Goal: Find specific page/section: Find specific page/section

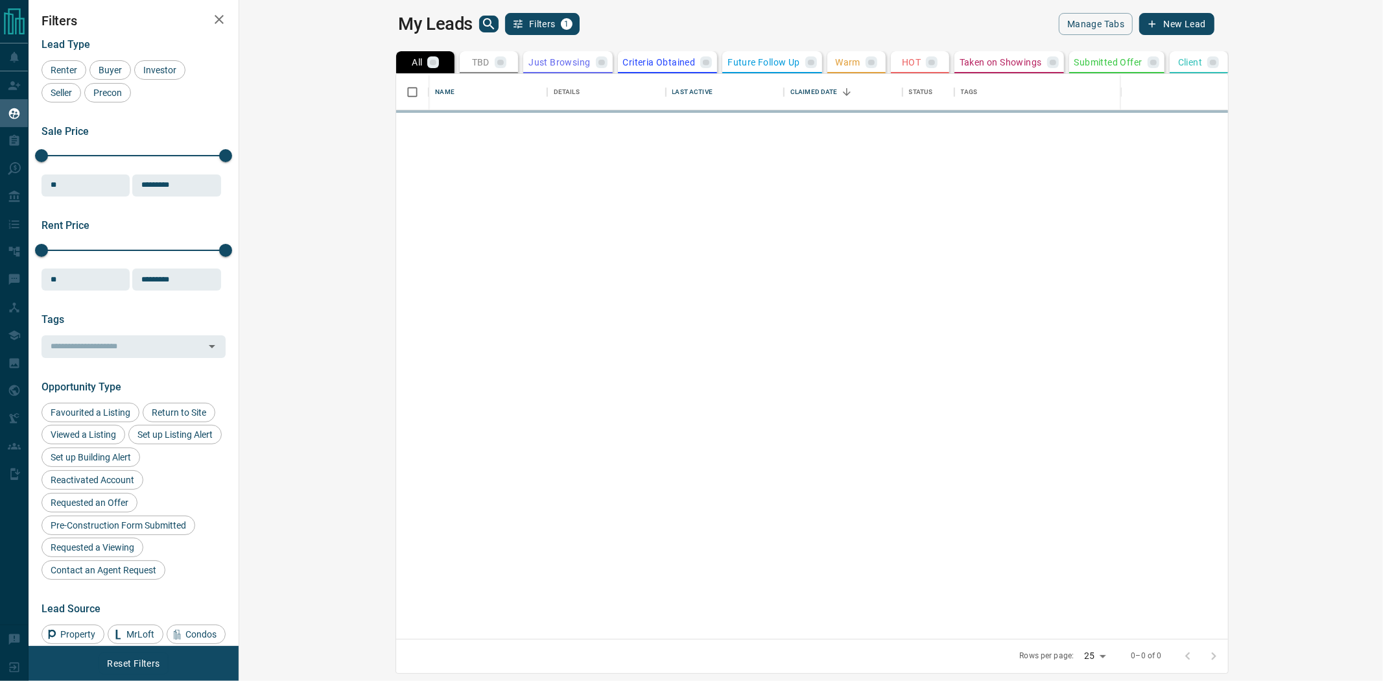
scroll to position [553, 1126]
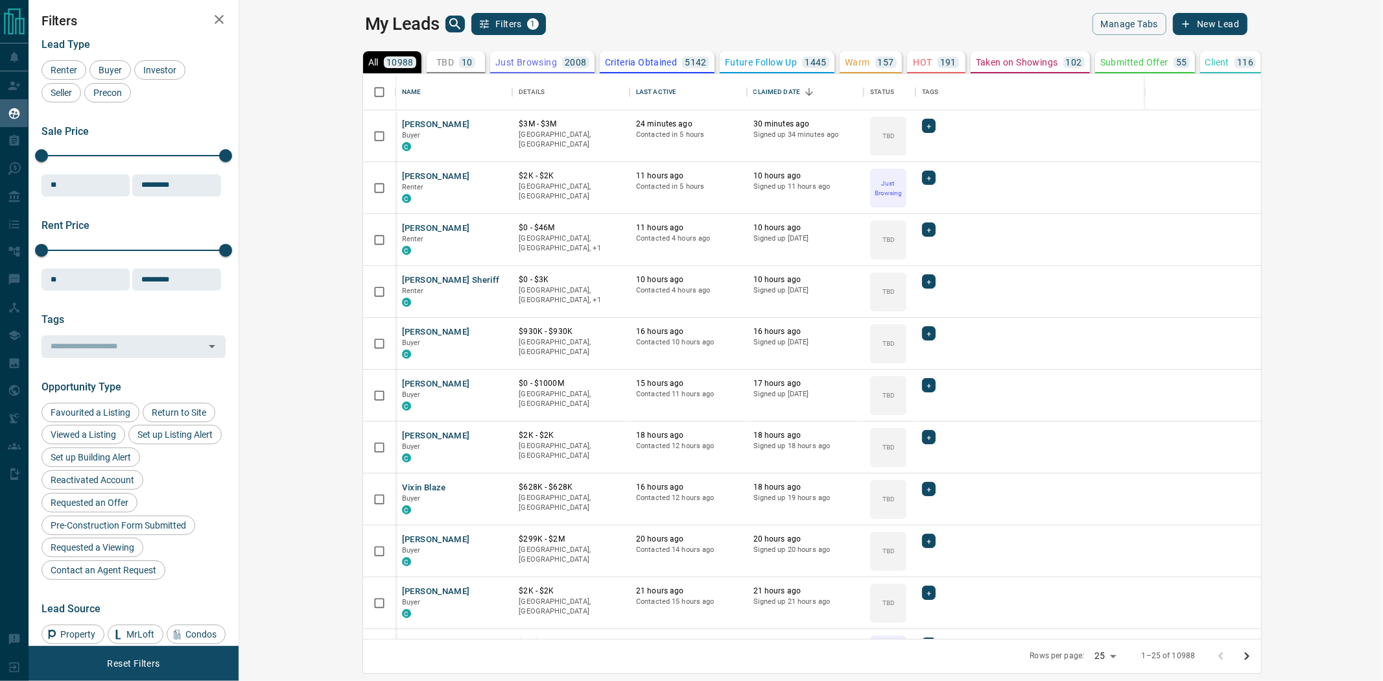
click at [436, 59] on p "TBD" at bounding box center [445, 62] width 18 height 9
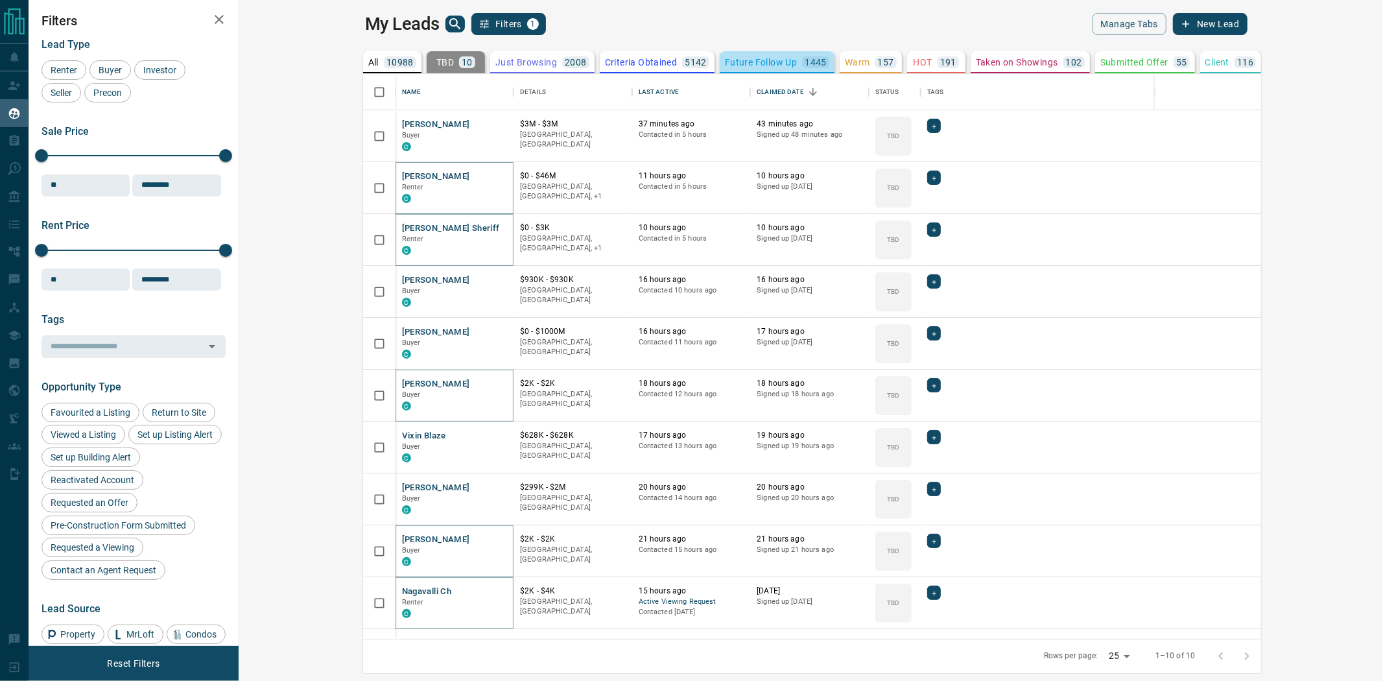
click at [725, 62] on p "Future Follow Up" at bounding box center [761, 62] width 72 height 9
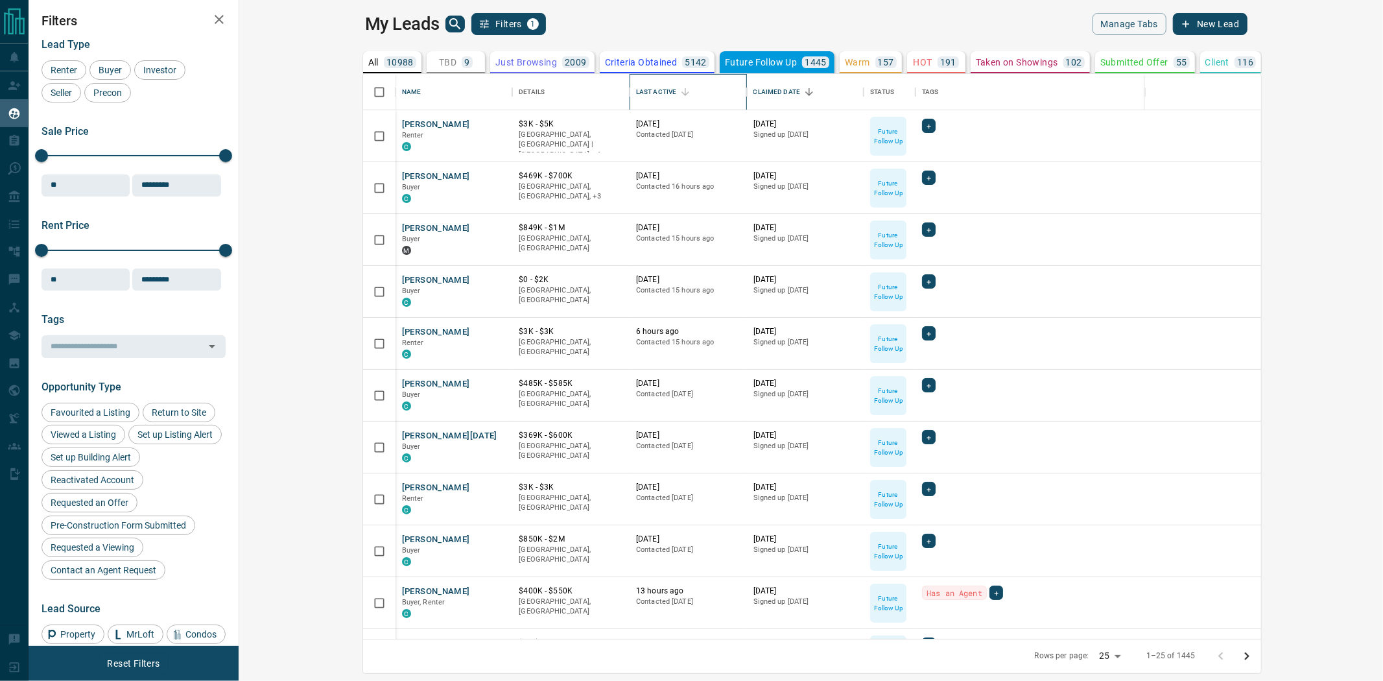
click at [636, 89] on div "Last Active" at bounding box center [656, 92] width 40 height 36
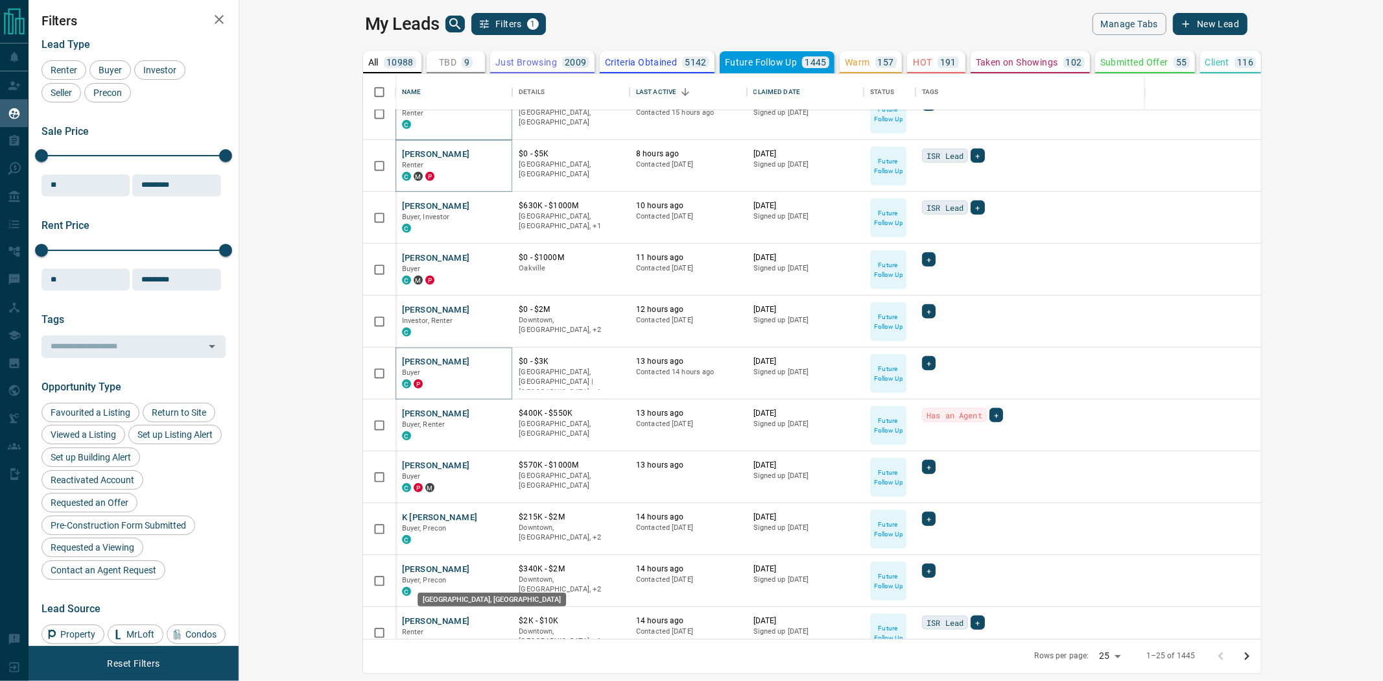
scroll to position [768, 0]
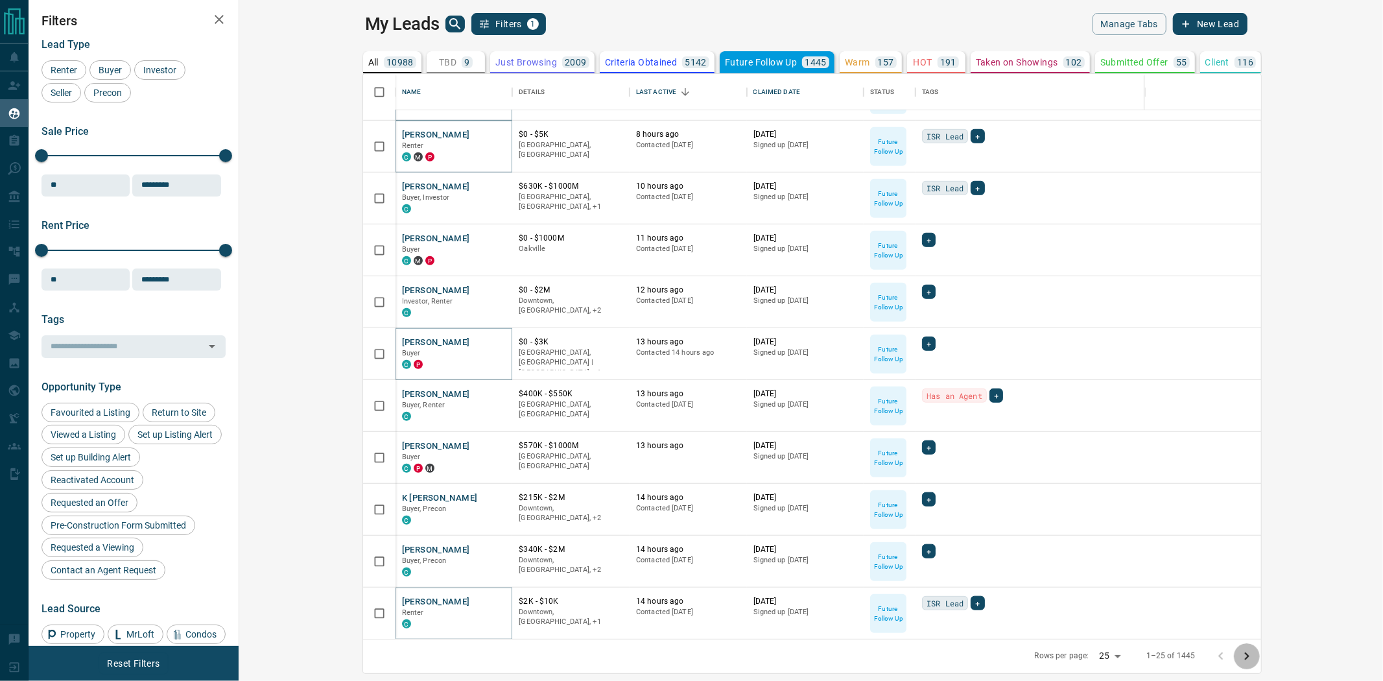
click at [1255, 654] on icon "Go to next page" at bounding box center [1247, 656] width 16 height 16
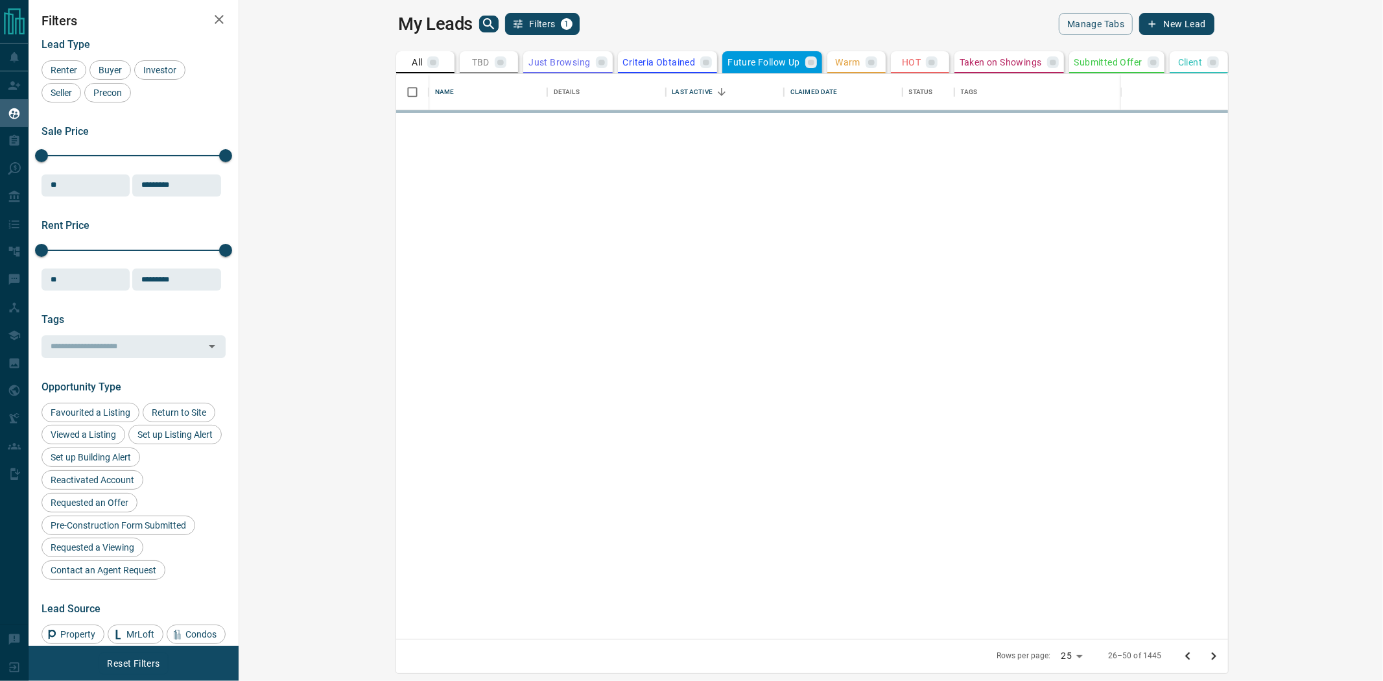
scroll to position [0, 0]
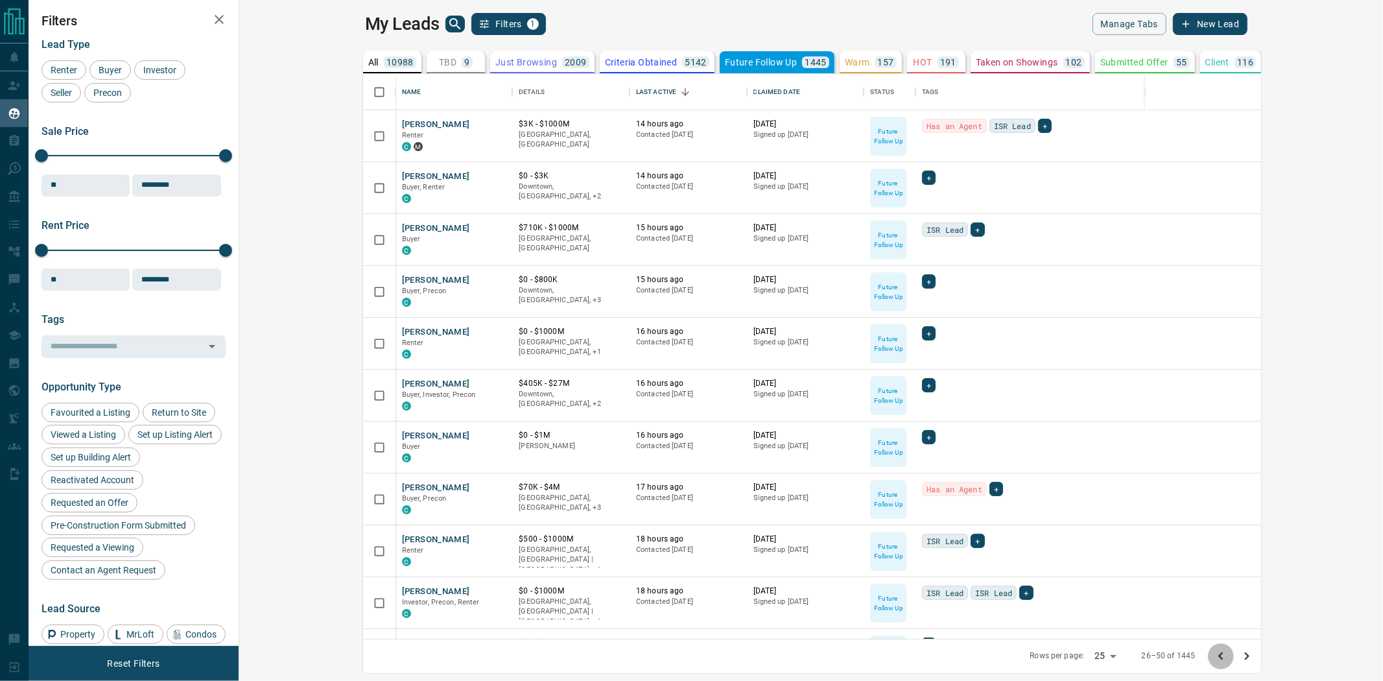
click at [1229, 658] on icon "Go to previous page" at bounding box center [1221, 656] width 16 height 16
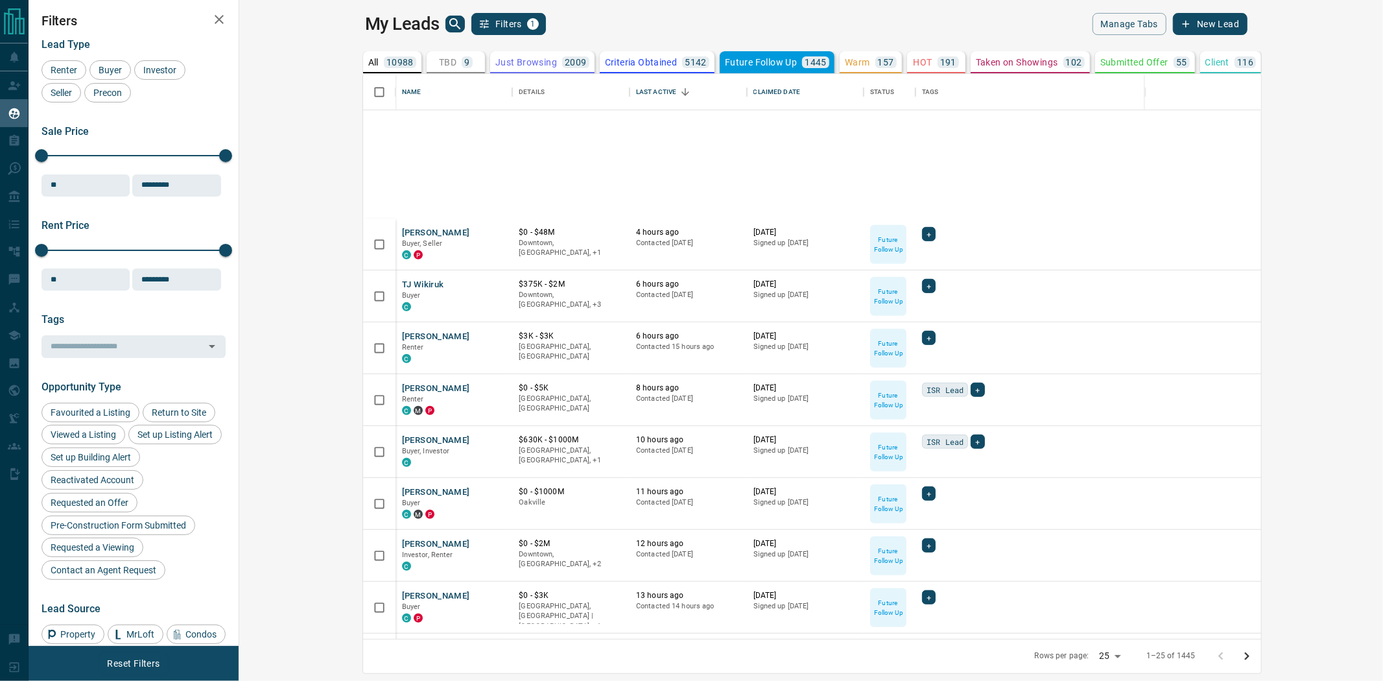
scroll to position [768, 0]
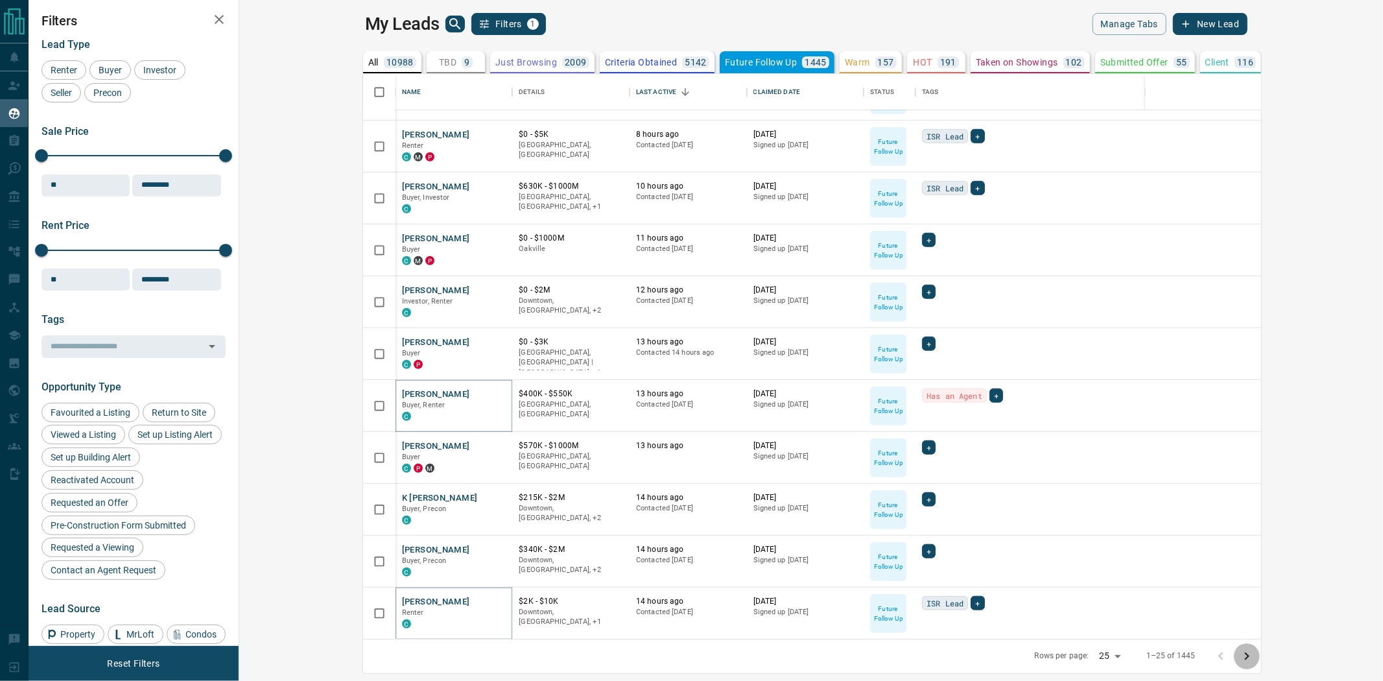
click at [1255, 650] on icon "Go to next page" at bounding box center [1247, 656] width 16 height 16
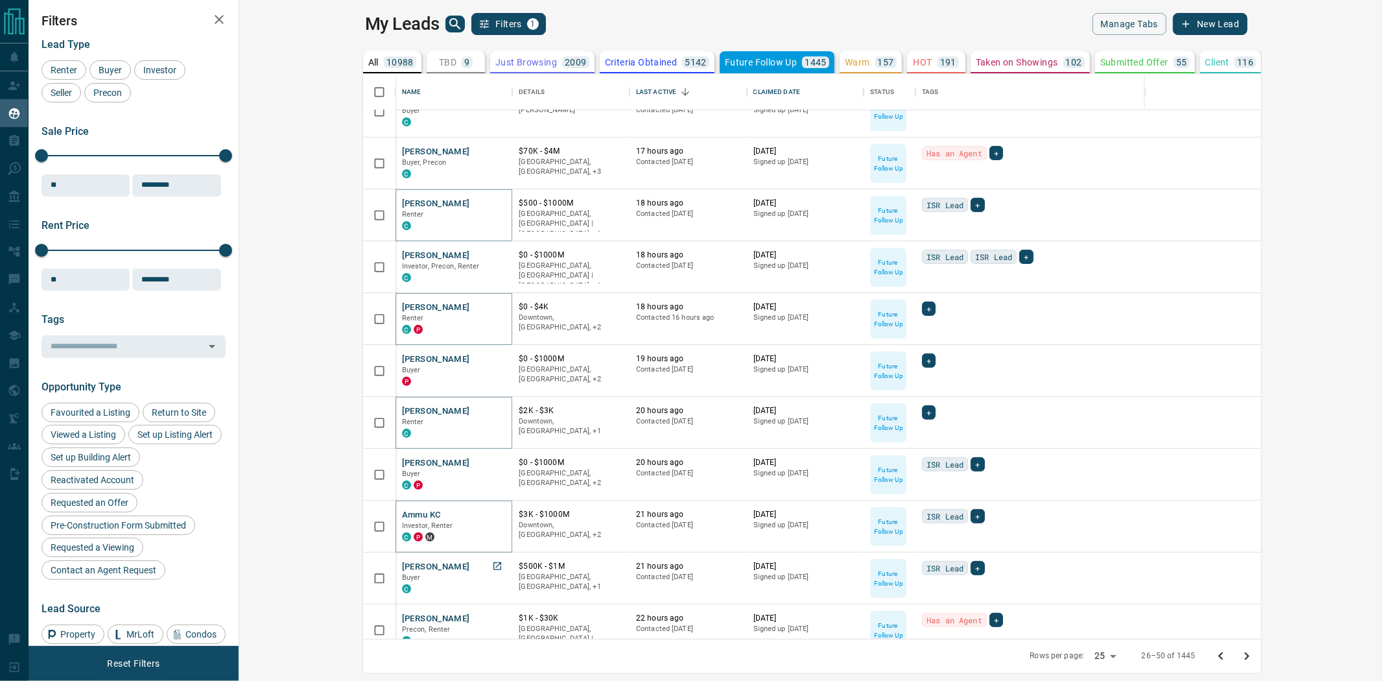
scroll to position [432, 0]
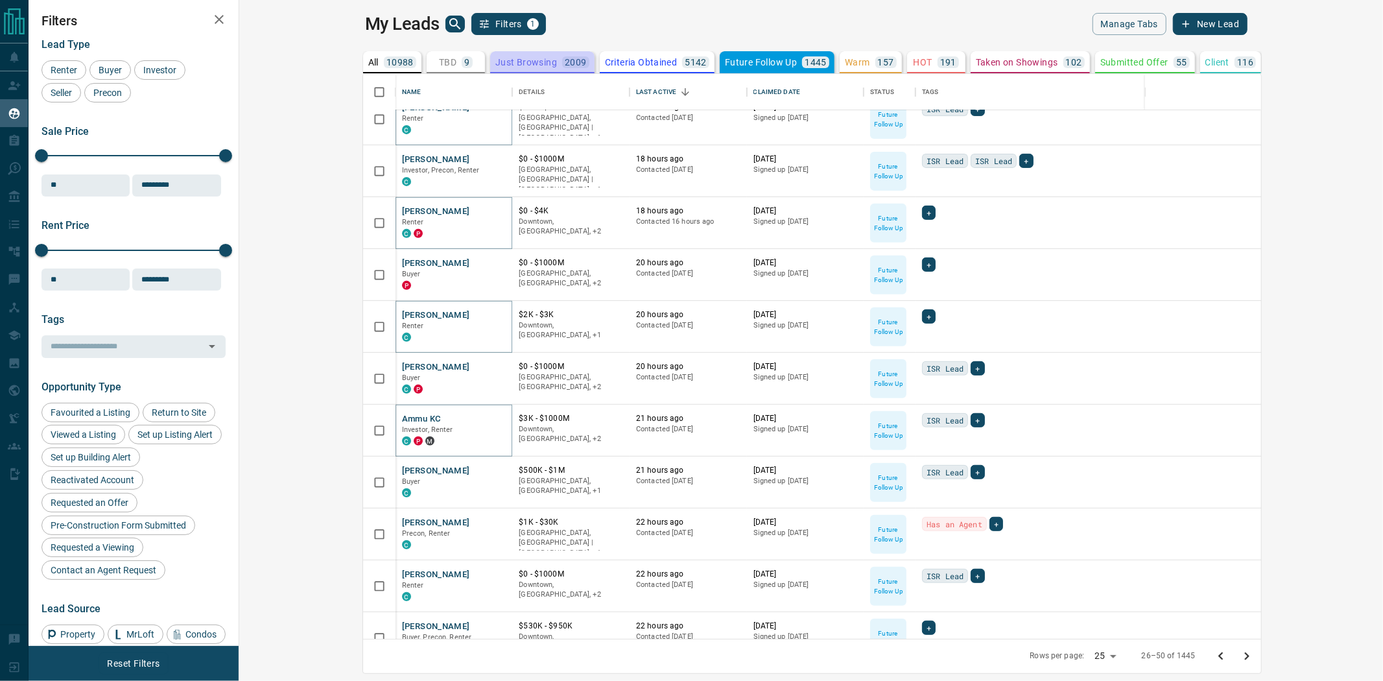
click at [495, 67] on div "Just Browsing 2009" at bounding box center [542, 62] width 94 height 12
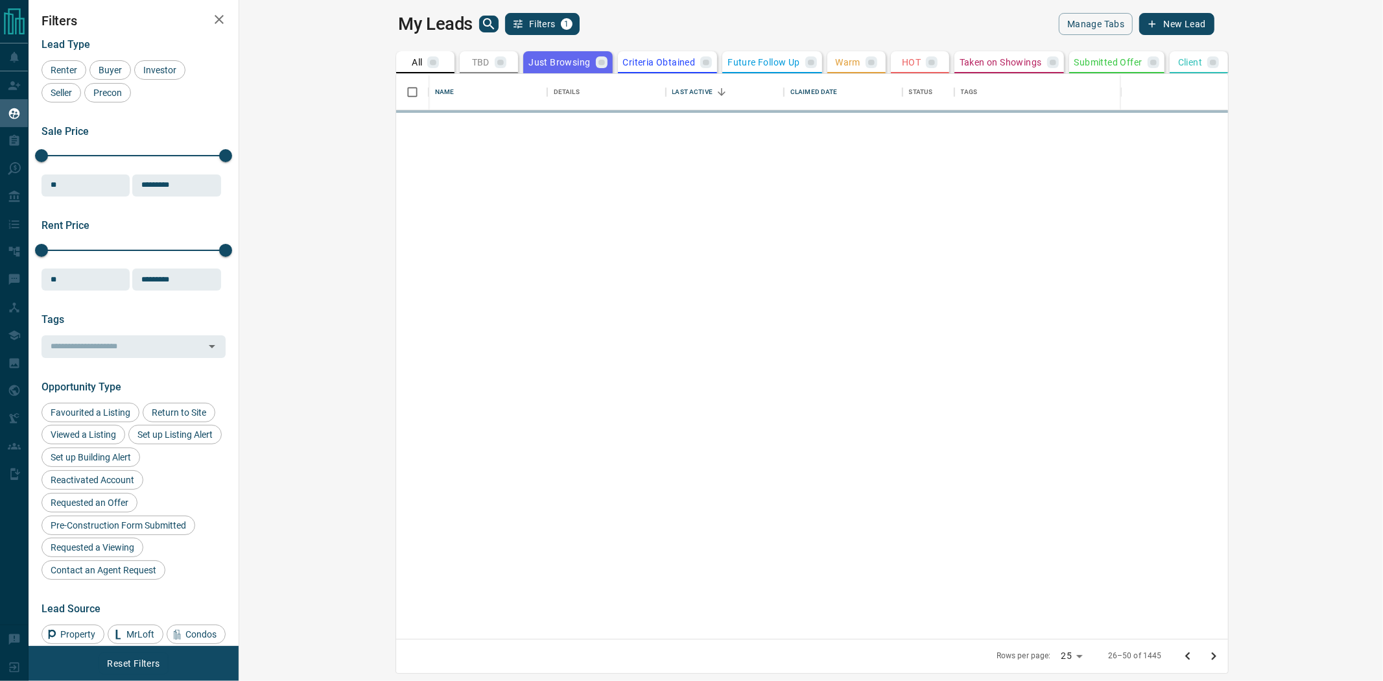
scroll to position [0, 0]
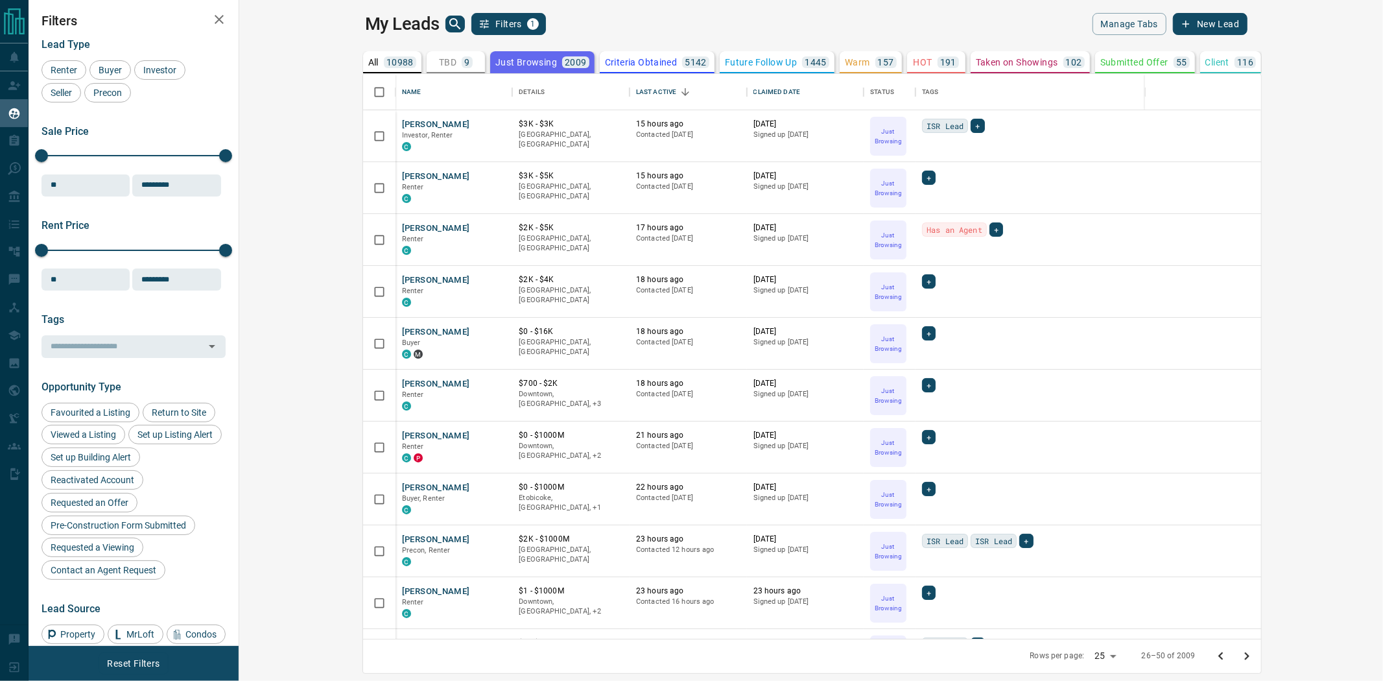
drag, startPoint x: 1347, startPoint y: 658, endPoint x: 1337, endPoint y: 658, distance: 9.7
click at [1229, 658] on icon "Go to previous page" at bounding box center [1221, 656] width 16 height 16
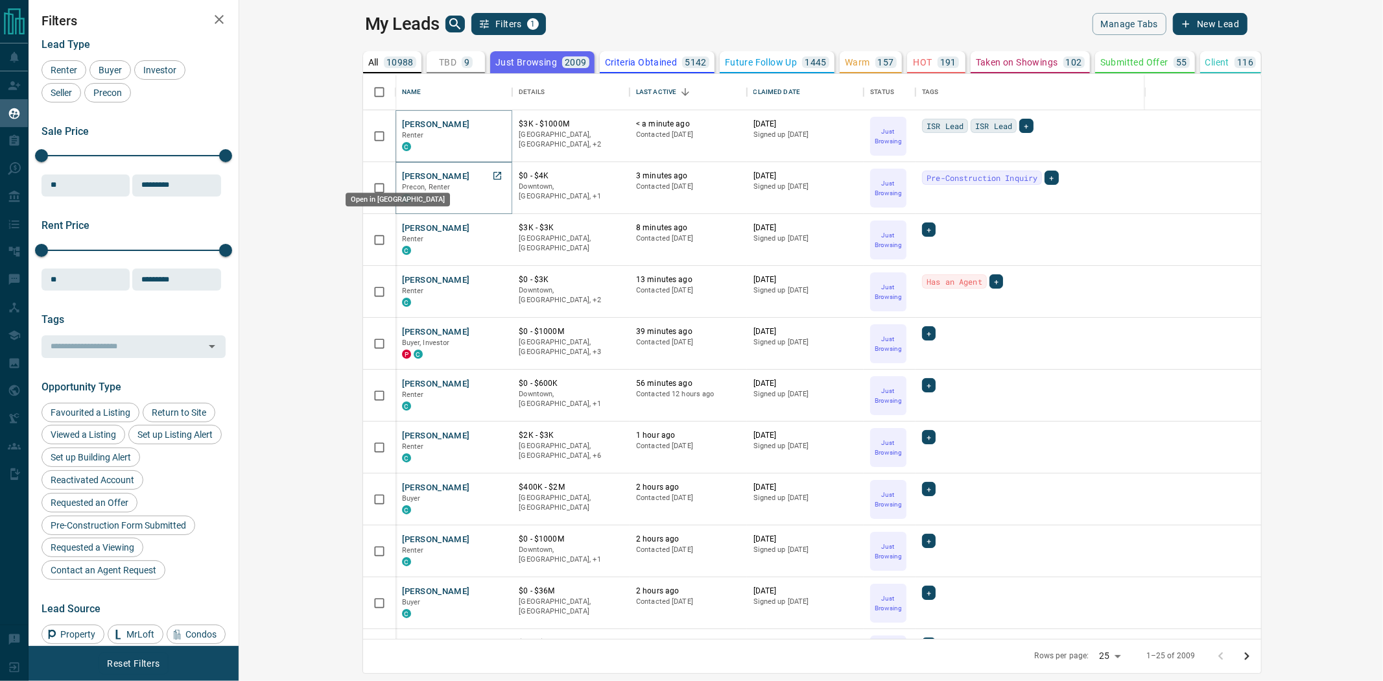
drag, startPoint x: 372, startPoint y: 176, endPoint x: 373, endPoint y: 206, distance: 30.5
drag, startPoint x: 377, startPoint y: 279, endPoint x: 379, endPoint y: 331, distance: 51.9
drag, startPoint x: 379, startPoint y: 387, endPoint x: 377, endPoint y: 397, distance: 10.5
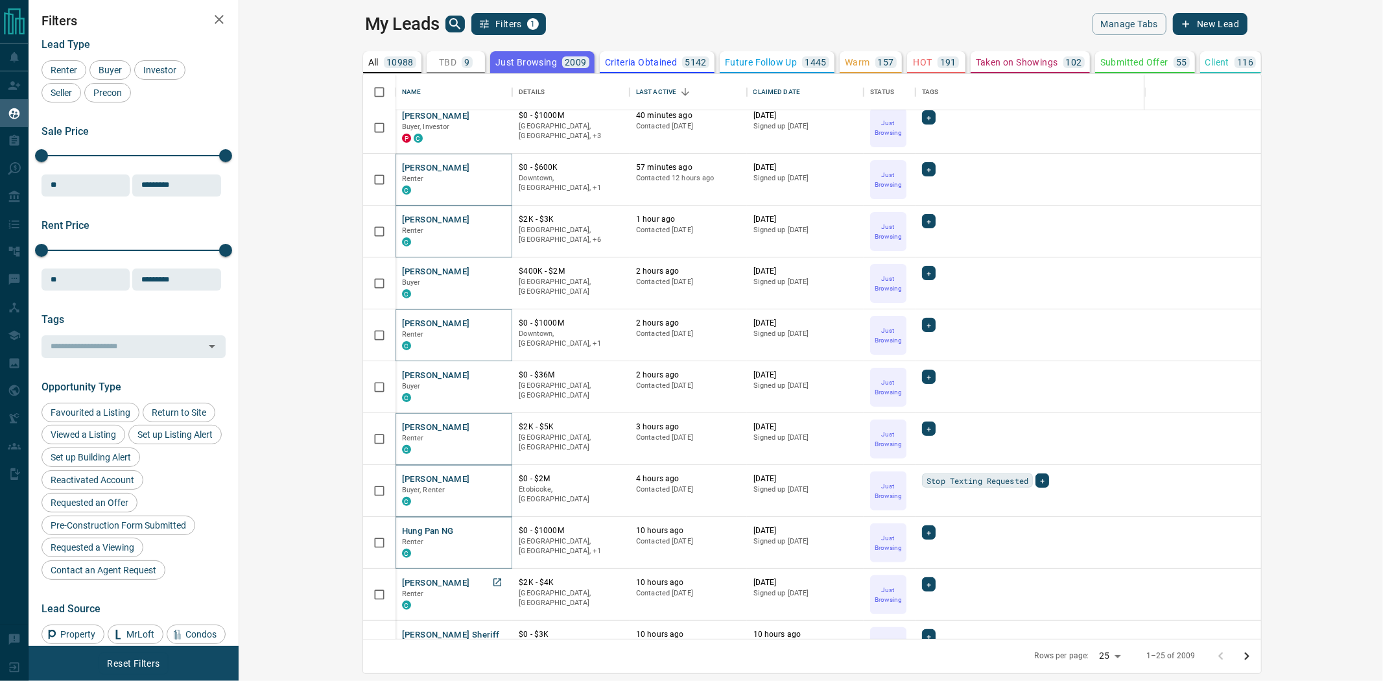
scroll to position [288, 0]
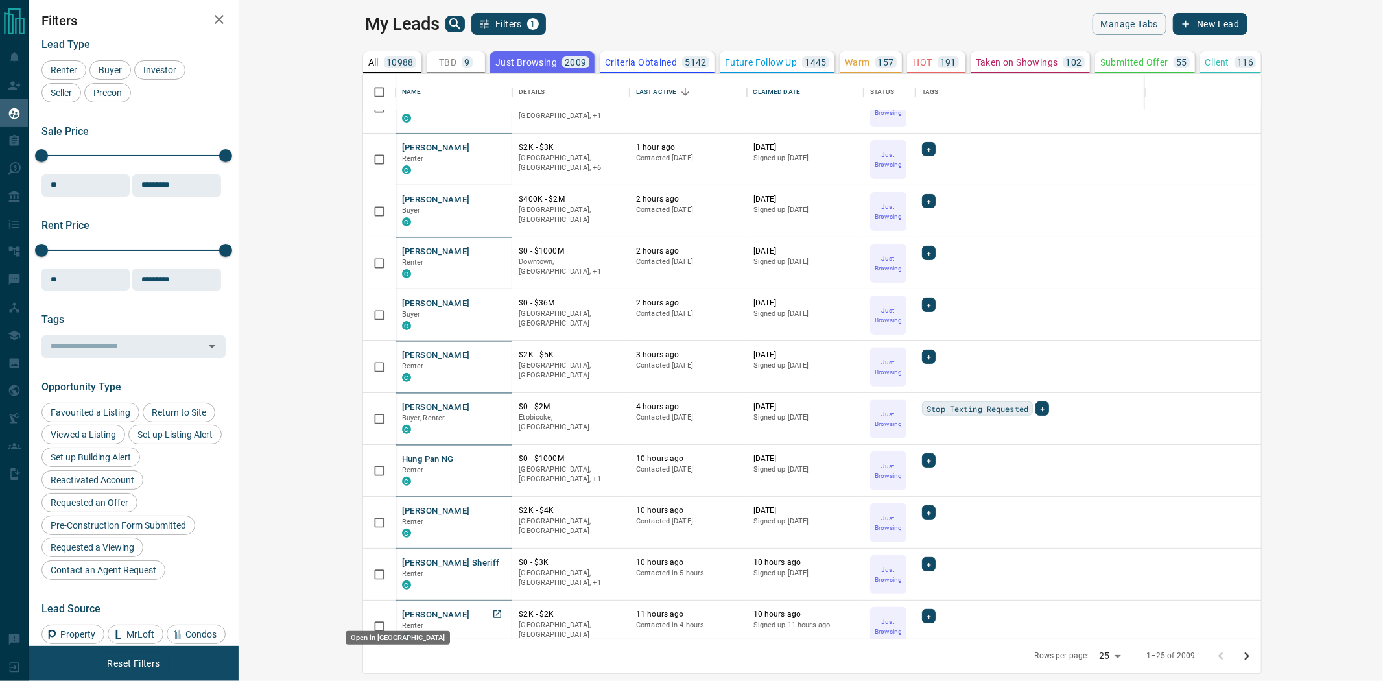
drag, startPoint x: 375, startPoint y: 613, endPoint x: 351, endPoint y: 612, distance: 24.0
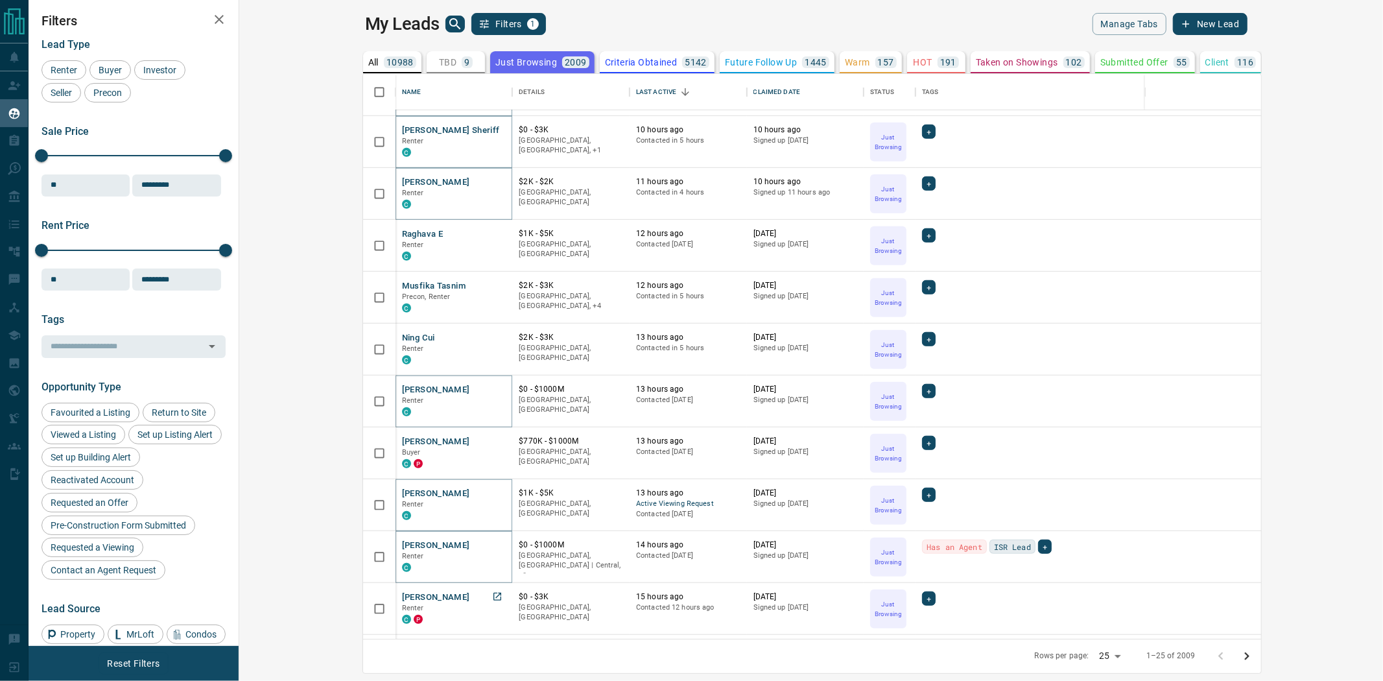
scroll to position [768, 0]
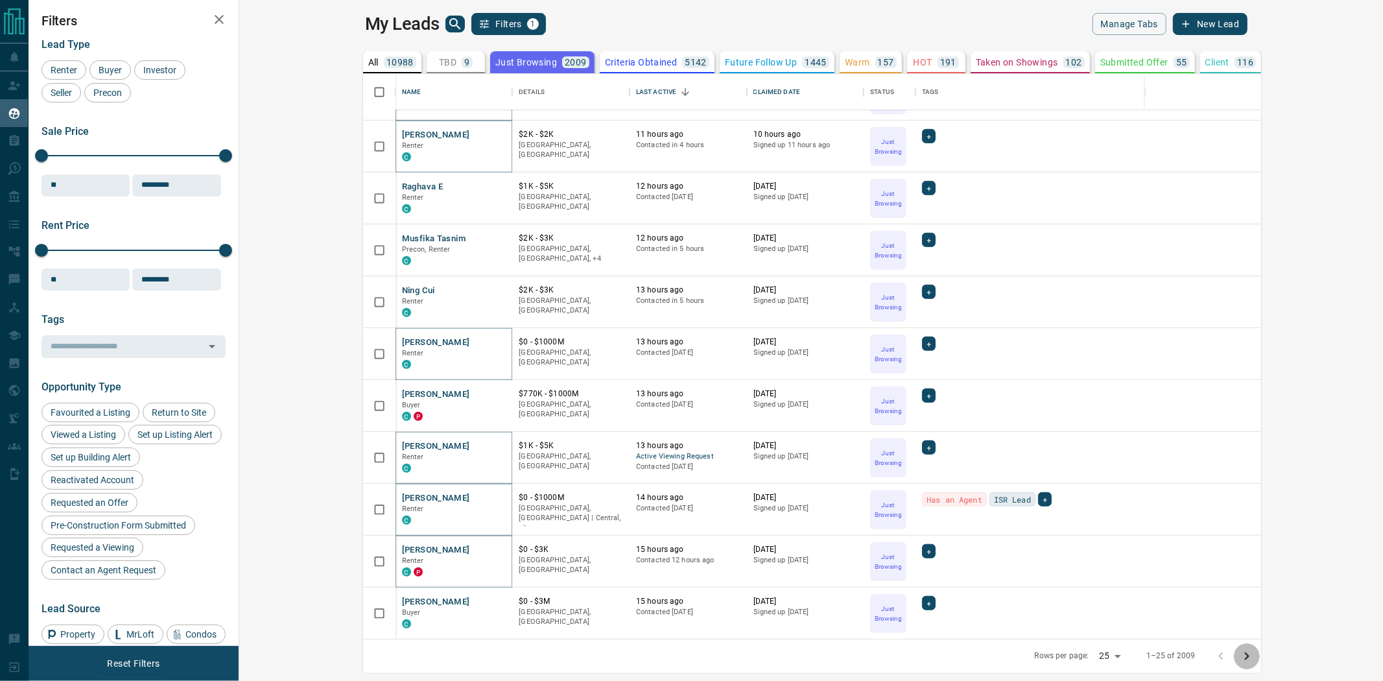
drag, startPoint x: 1364, startPoint y: 651, endPoint x: 691, endPoint y: 560, distance: 679.1
click at [1255, 650] on icon "Go to next page" at bounding box center [1247, 656] width 16 height 16
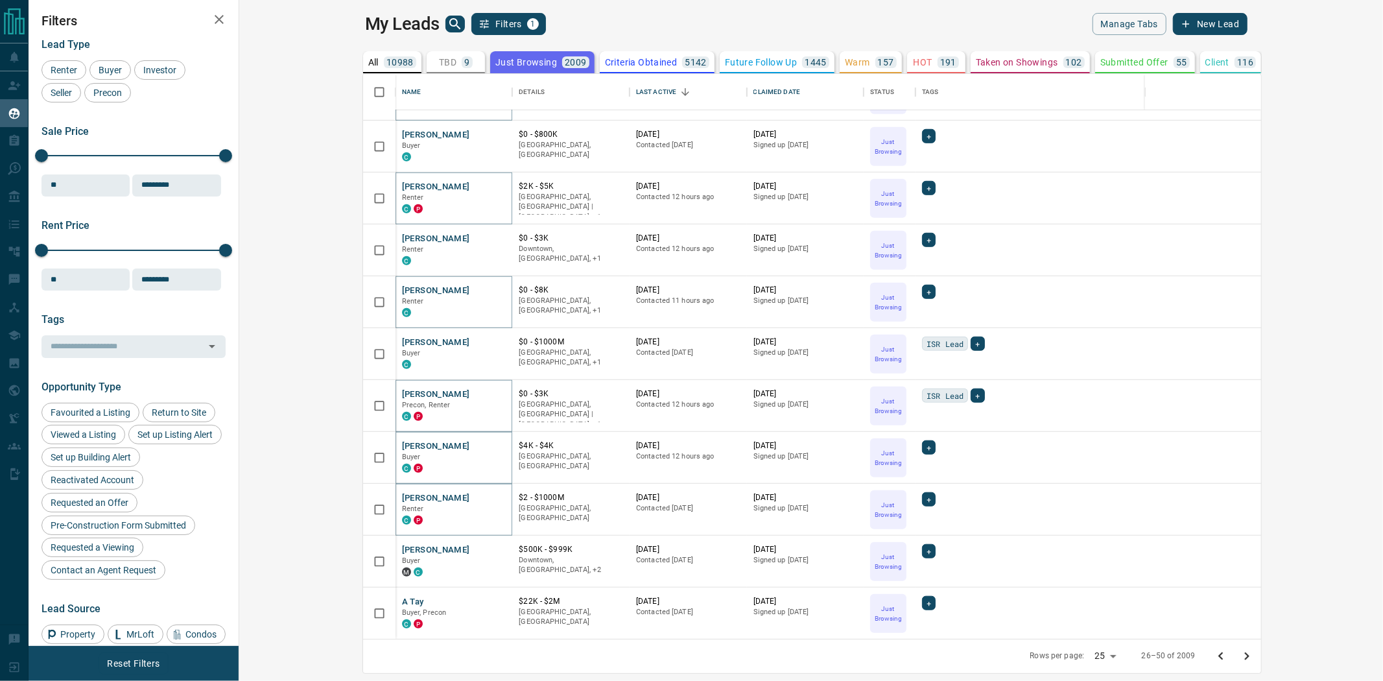
click at [1255, 653] on icon "Go to next page" at bounding box center [1247, 656] width 16 height 16
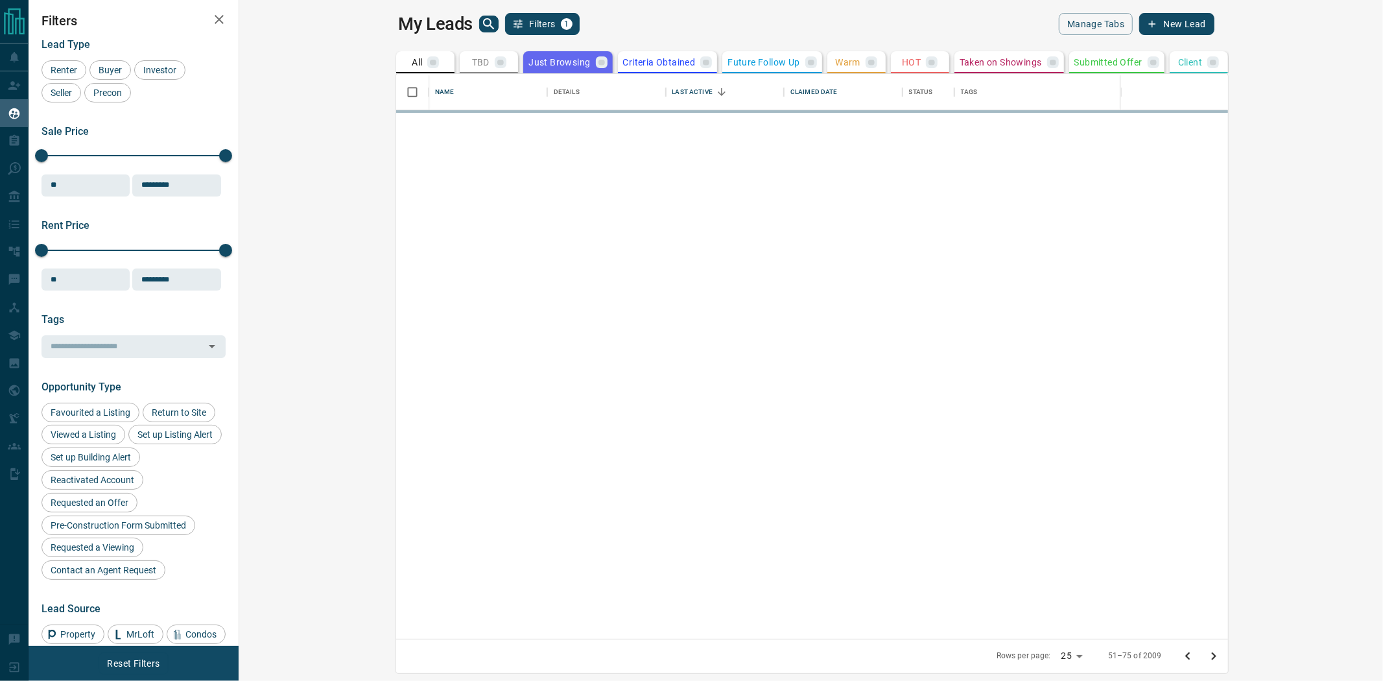
scroll to position [0, 0]
